Goal: Information Seeking & Learning: Learn about a topic

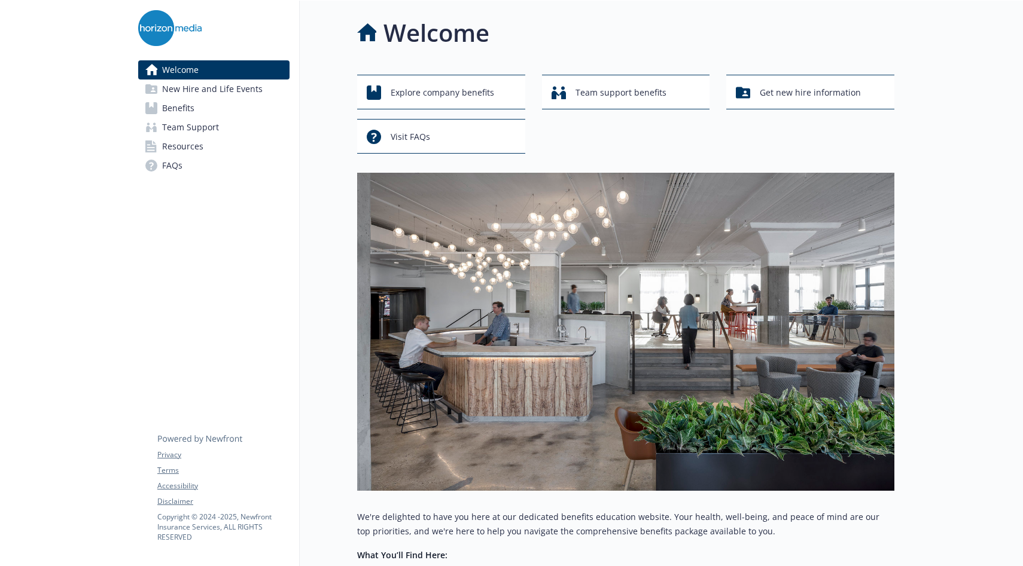
click at [233, 62] on link "Welcome" at bounding box center [213, 69] width 151 height 19
click at [495, 96] on div "Explore company benefits" at bounding box center [442, 92] width 151 height 23
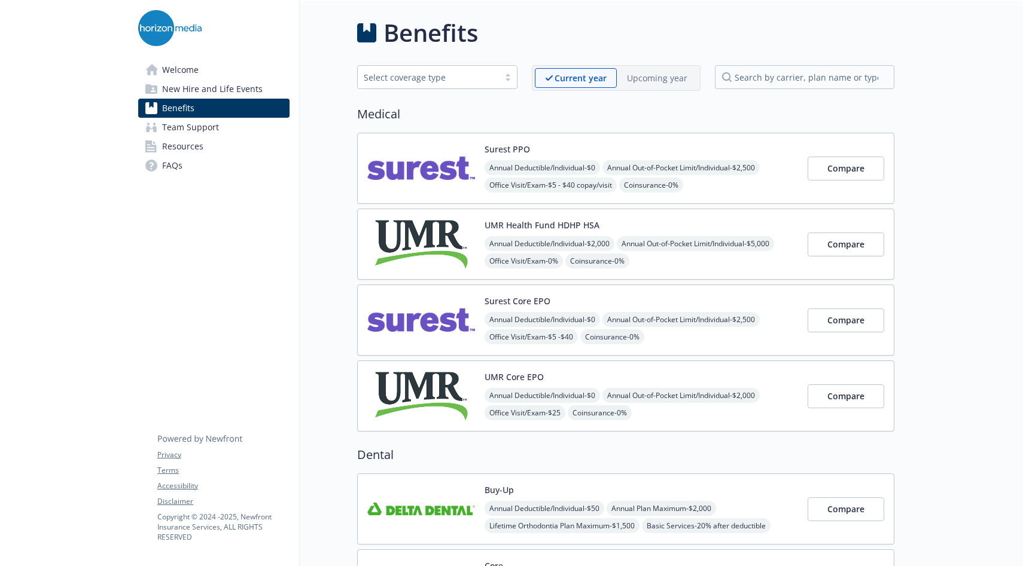
click at [226, 71] on link "Welcome" at bounding box center [213, 69] width 151 height 19
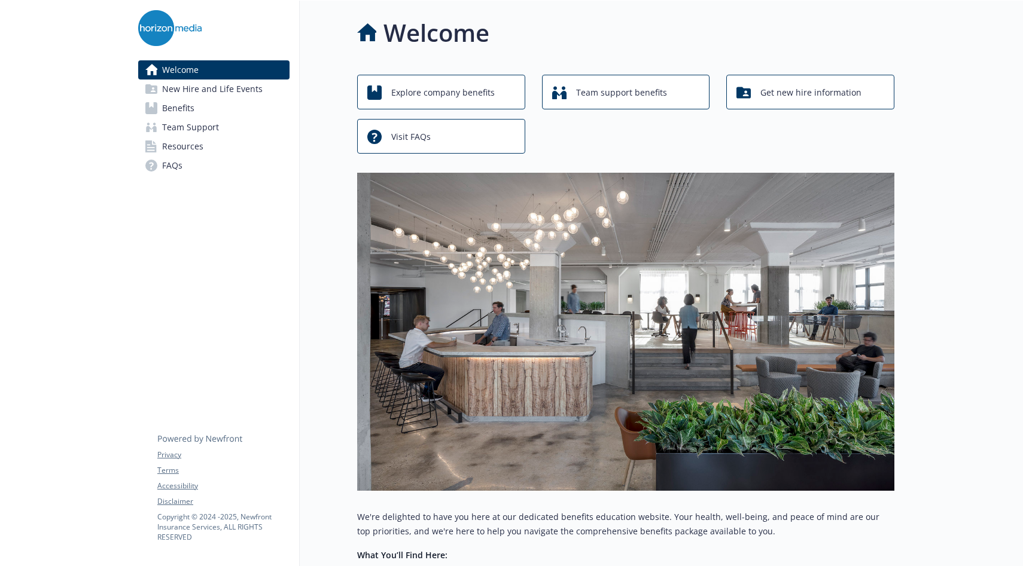
click at [221, 83] on span "New Hire and Life Events" at bounding box center [212, 89] width 100 height 19
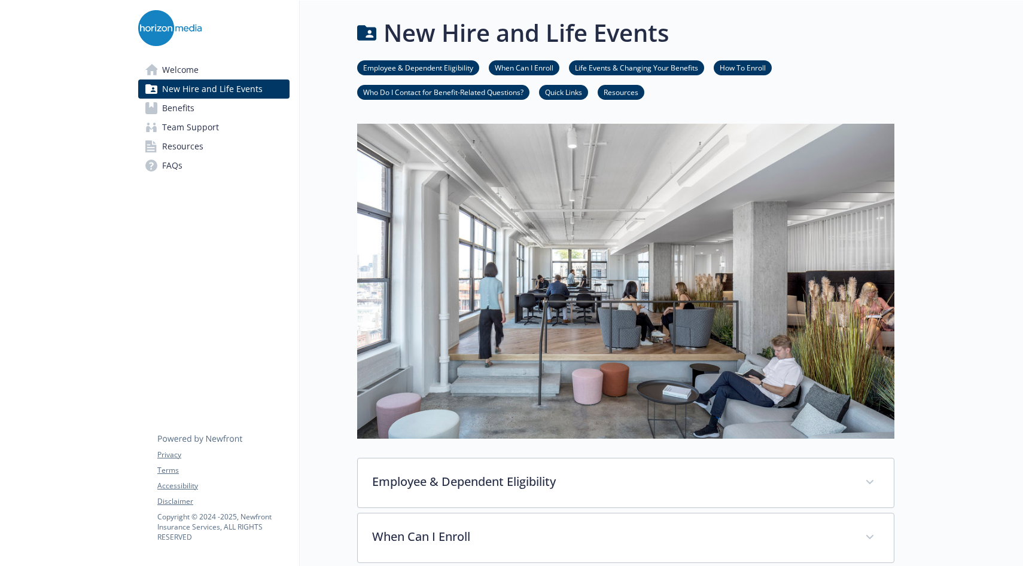
click at [157, 107] on link "Benefits" at bounding box center [213, 108] width 151 height 19
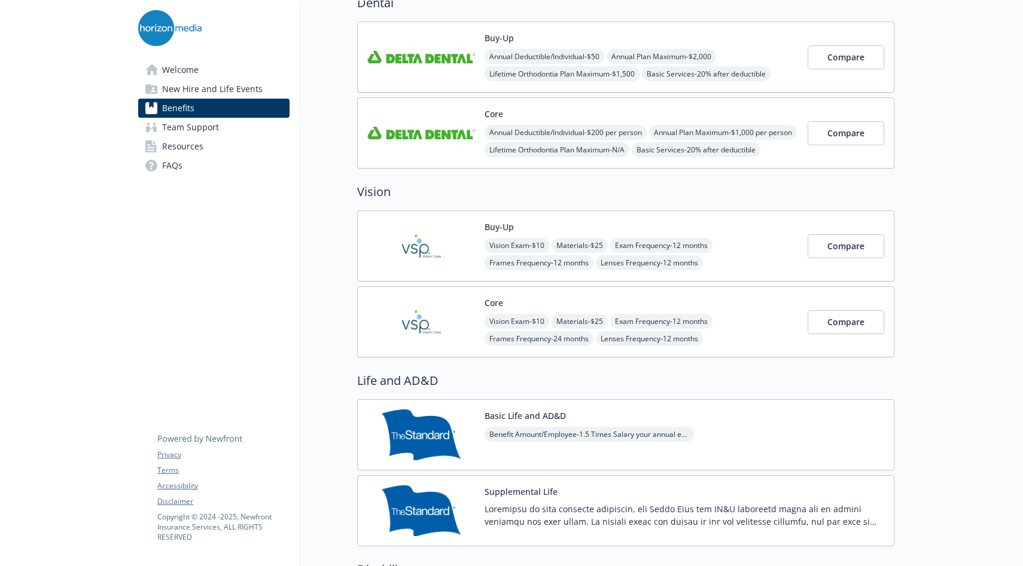
scroll to position [449, 0]
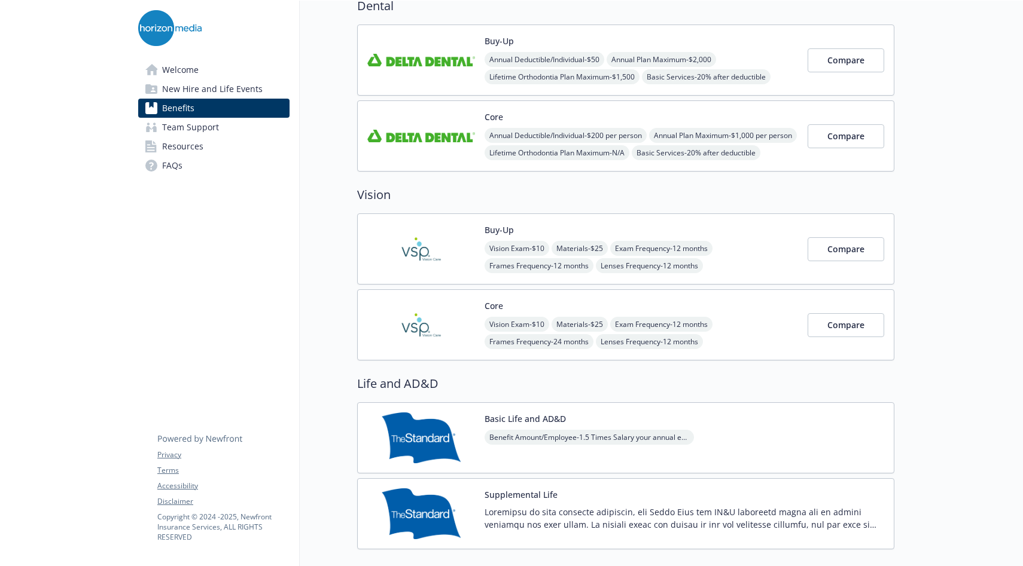
click at [196, 134] on span "Team Support" at bounding box center [190, 127] width 57 height 19
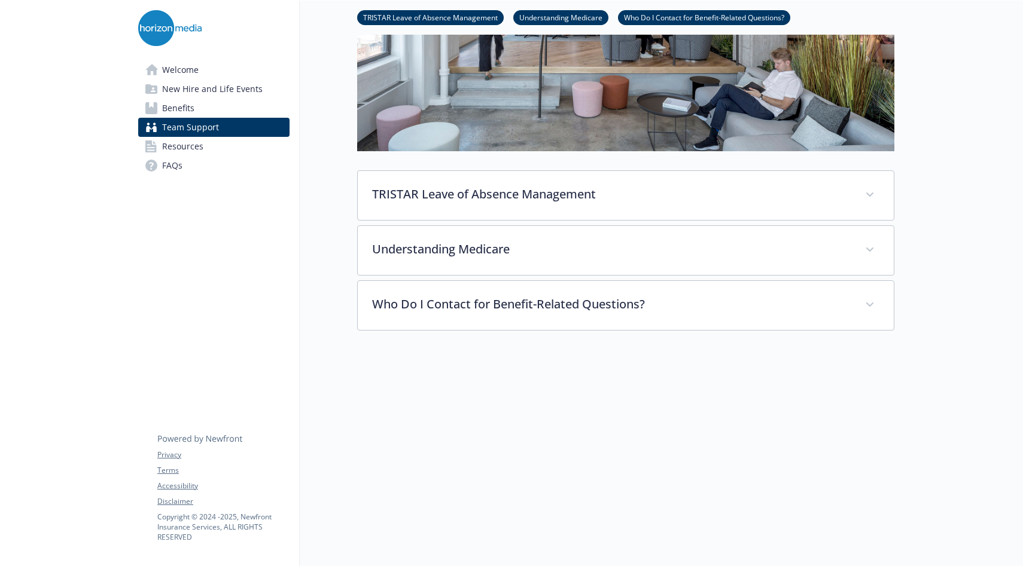
click at [202, 151] on link "Resources" at bounding box center [213, 146] width 151 height 19
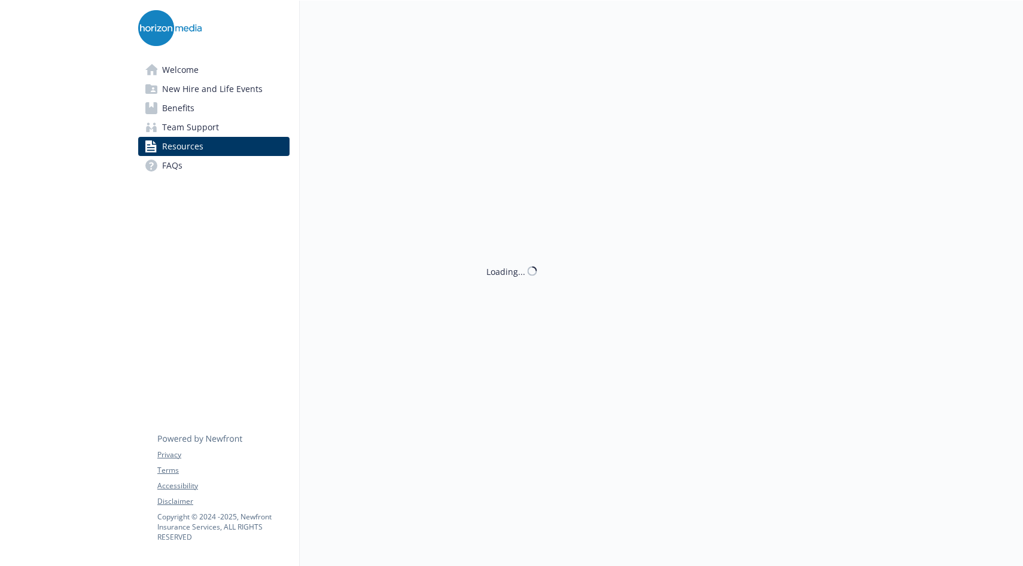
scroll to position [263, 0]
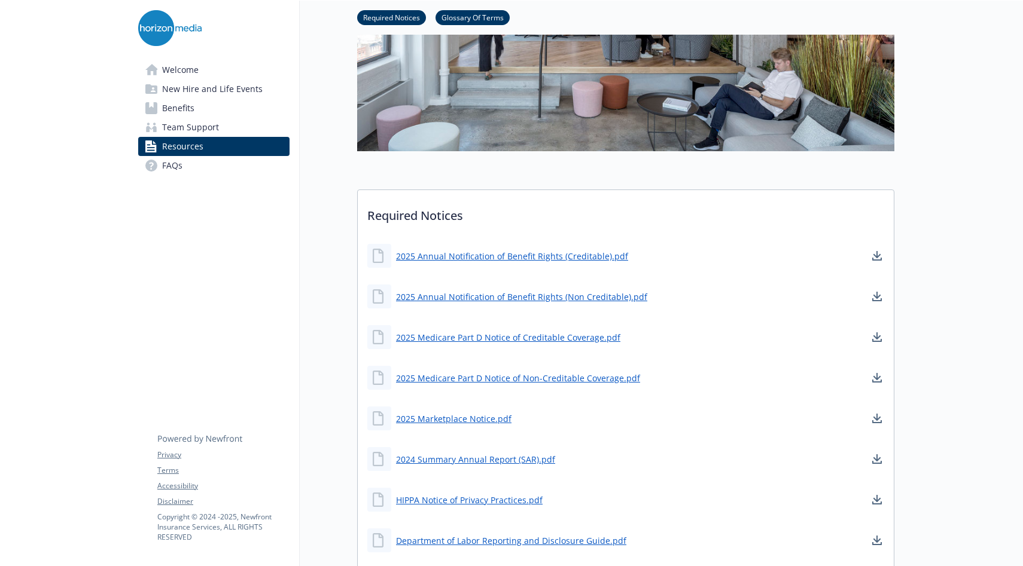
click at [209, 65] on link "Welcome" at bounding box center [213, 69] width 151 height 19
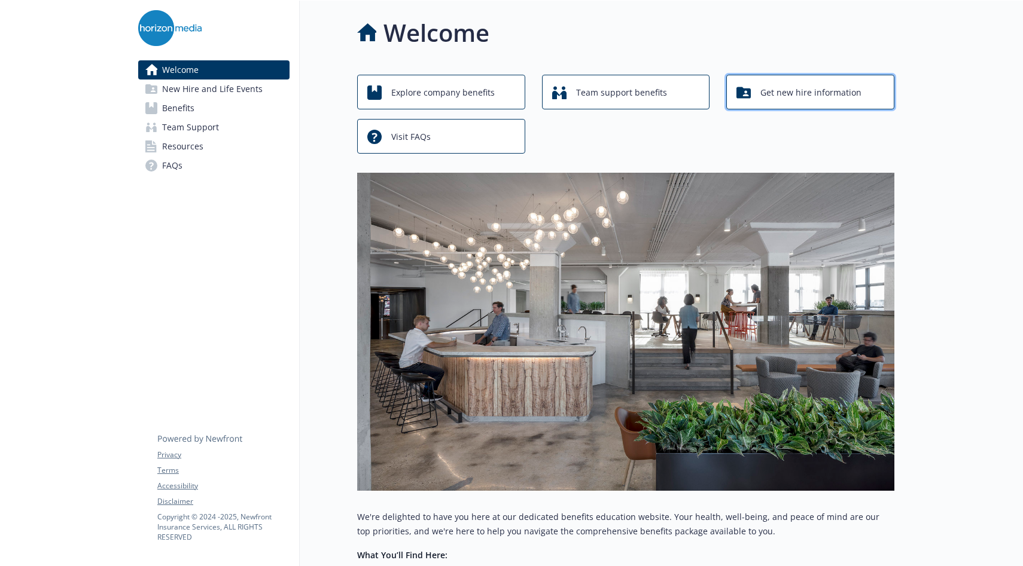
click at [797, 83] on span "Get new hire information" at bounding box center [810, 92] width 101 height 23
